Goal: Task Accomplishment & Management: Use online tool/utility

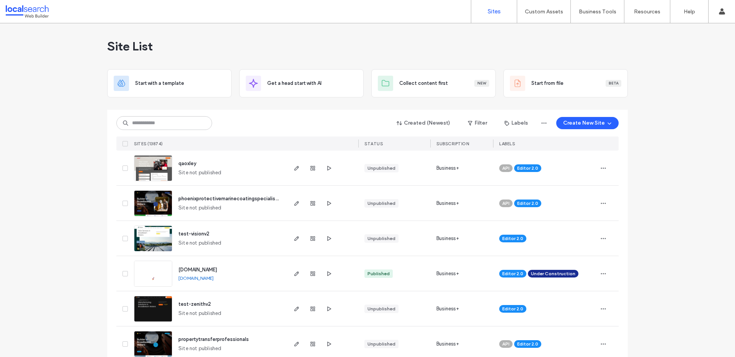
click at [173, 122] on input at bounding box center [164, 123] width 96 height 14
click at [172, 122] on input at bounding box center [164, 123] width 96 height 14
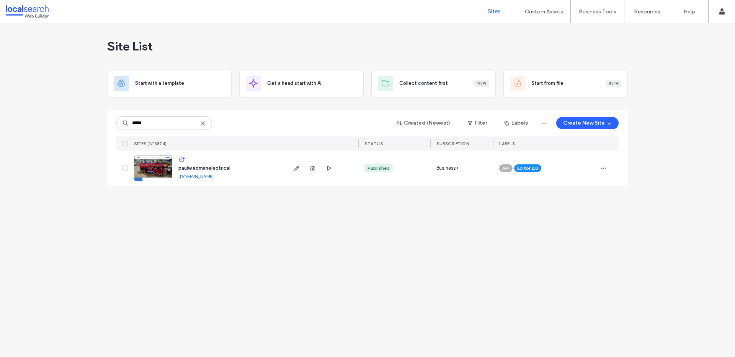
type input "*****"
click at [196, 170] on span "paulwiedmanelectrical" at bounding box center [204, 168] width 52 height 6
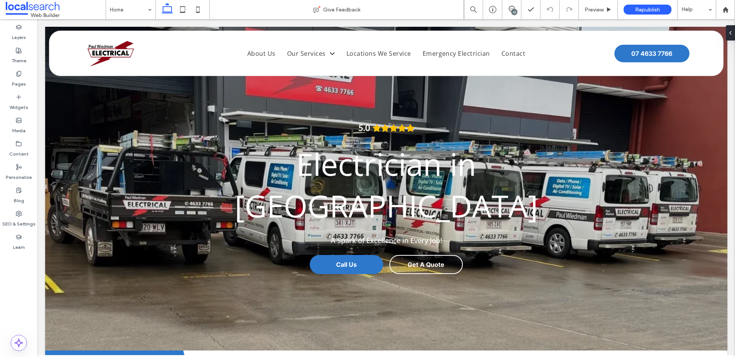
click at [514, 14] on div "10" at bounding box center [514, 12] width 6 height 6
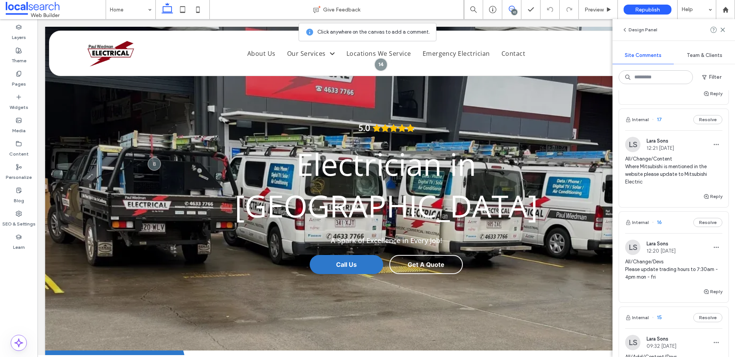
scroll to position [564, 0]
click at [681, 154] on span "All/Change/Content Where Mitsubishi is mentioned in the website please update t…" at bounding box center [673, 169] width 97 height 31
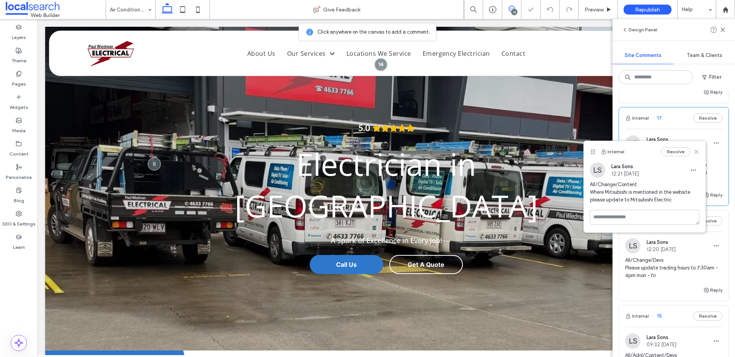
click at [694, 153] on icon at bounding box center [696, 152] width 6 height 6
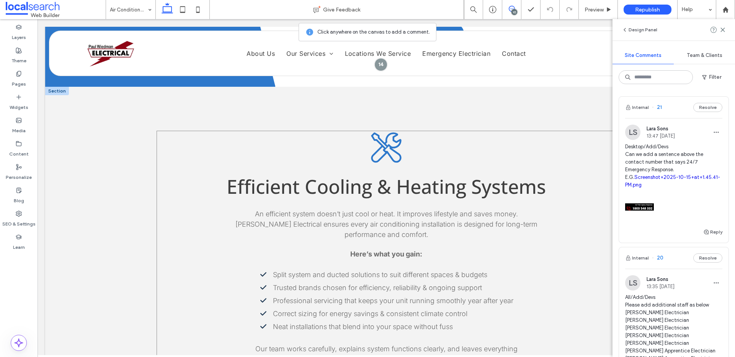
scroll to position [631, 0]
